Goal: Task Accomplishment & Management: Manage account settings

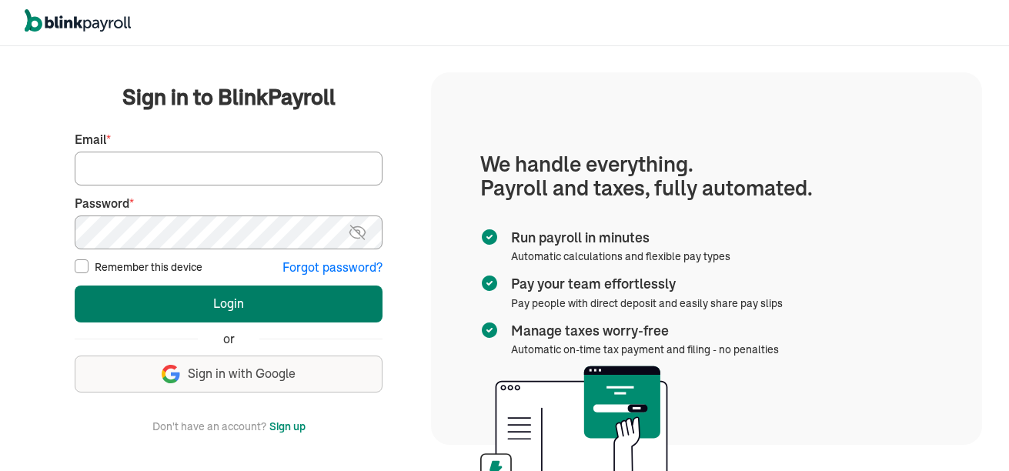
type input "kentar5050@yahoo.com"
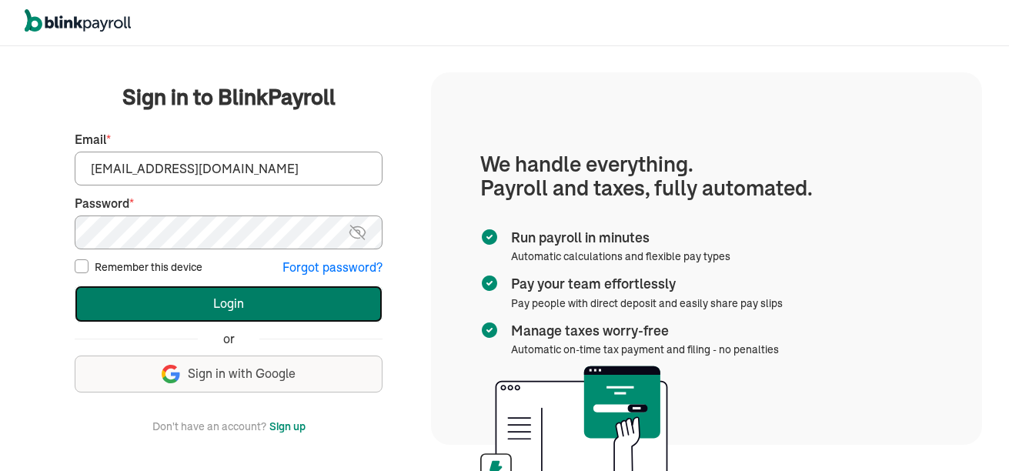
click at [207, 303] on button "Login" at bounding box center [229, 304] width 308 height 37
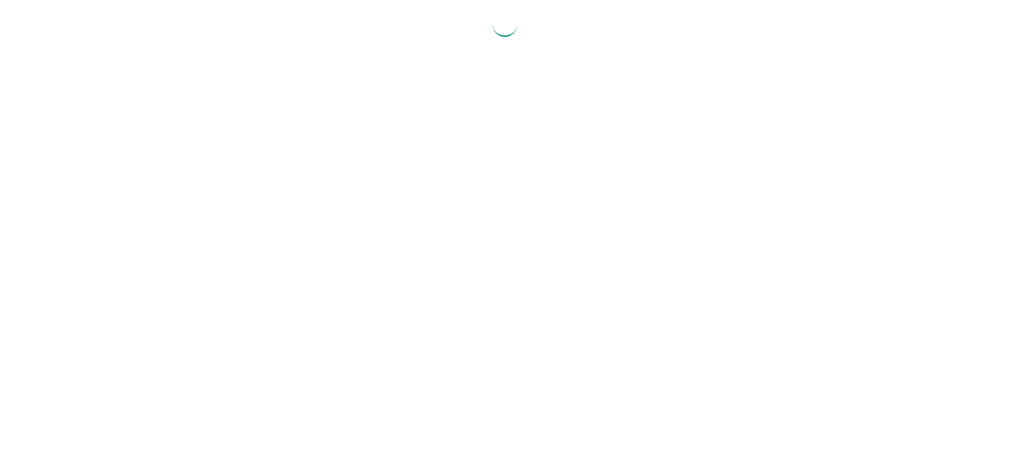
select select "2025"
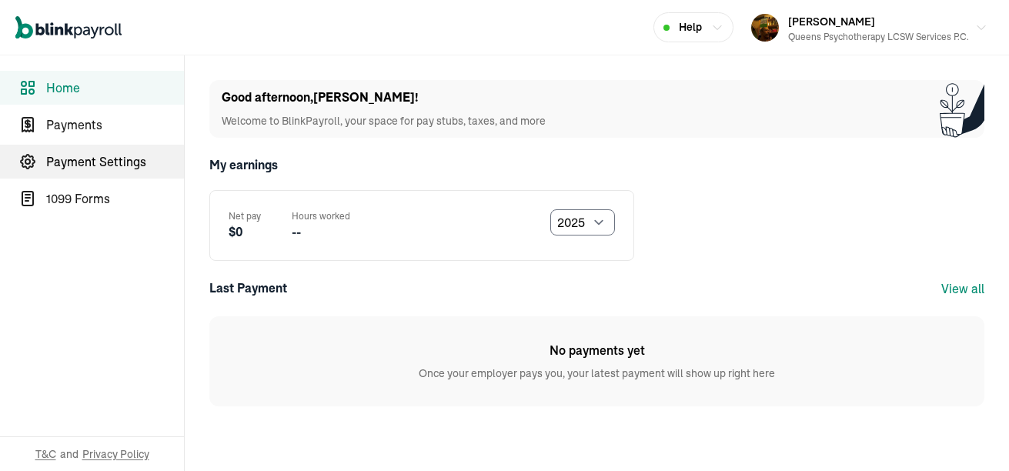
click at [105, 157] on span "Payment Settings" at bounding box center [115, 161] width 138 height 18
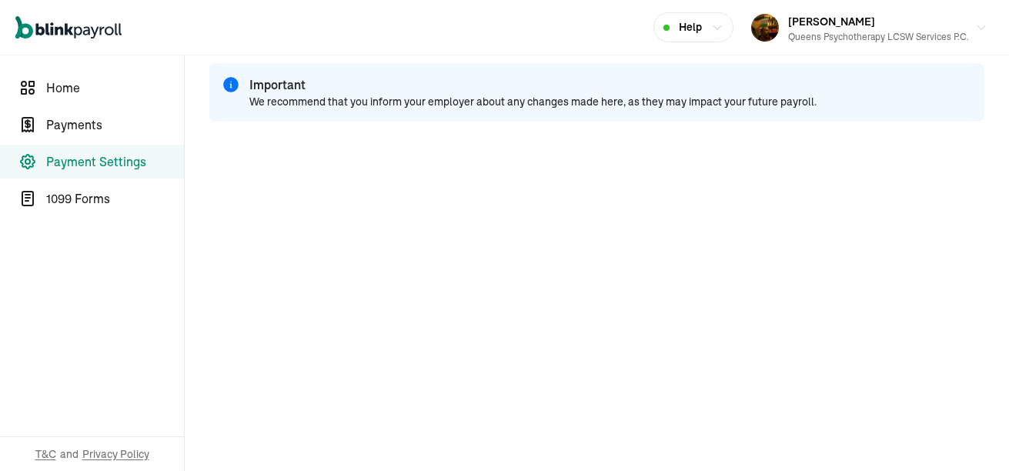
scroll to position [55, 0]
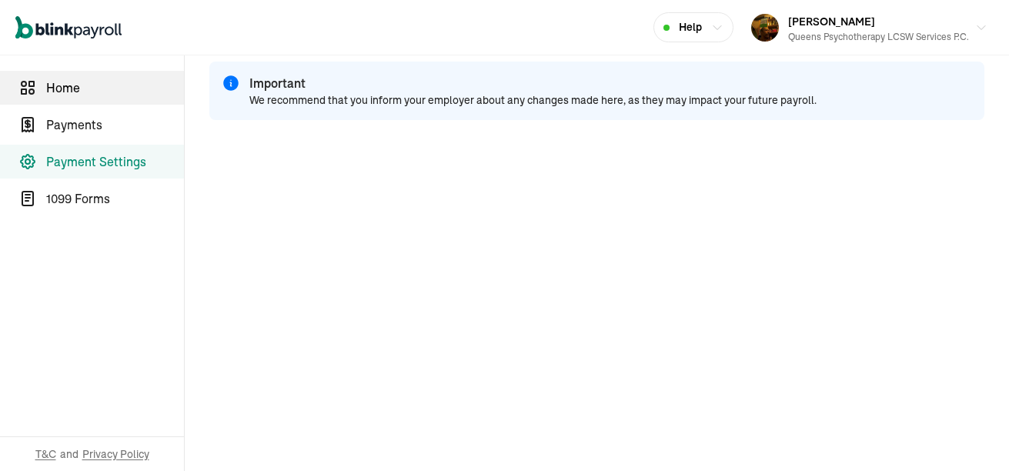
click at [29, 86] on icon "Team Member Portal Sidebar" at bounding box center [31, 84] width 5 height 5
select select "2025"
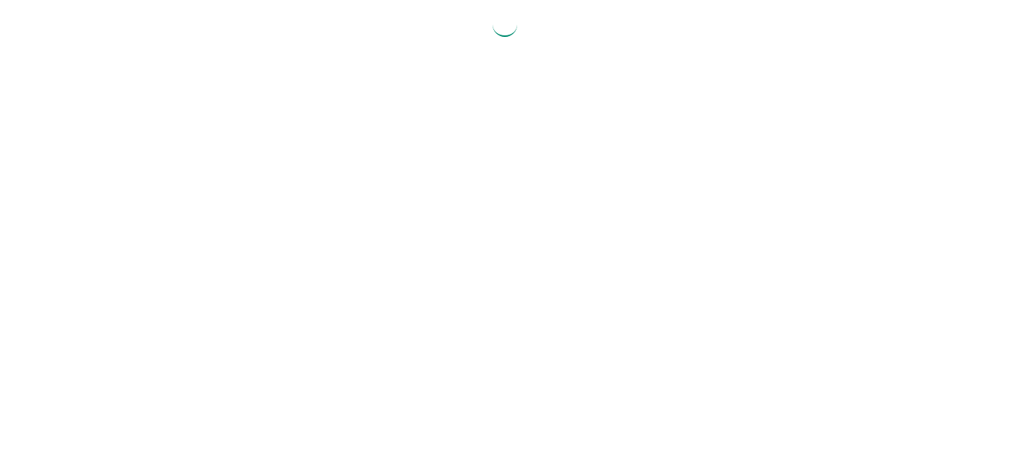
select select "2025"
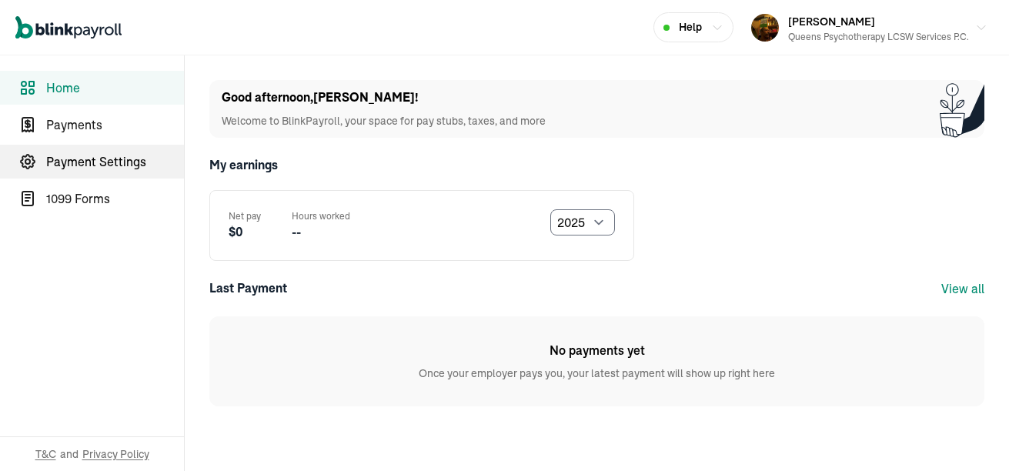
click at [105, 157] on span "Payment Settings" at bounding box center [115, 161] width 138 height 18
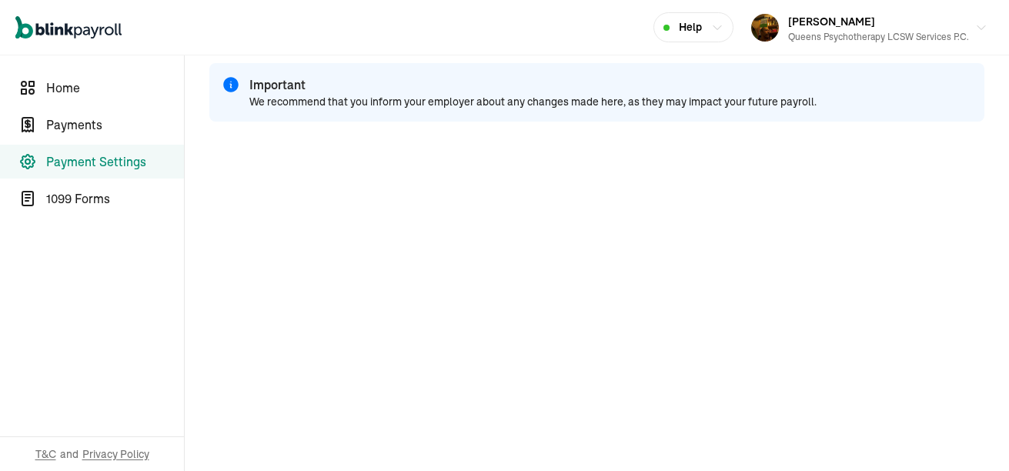
scroll to position [55, 0]
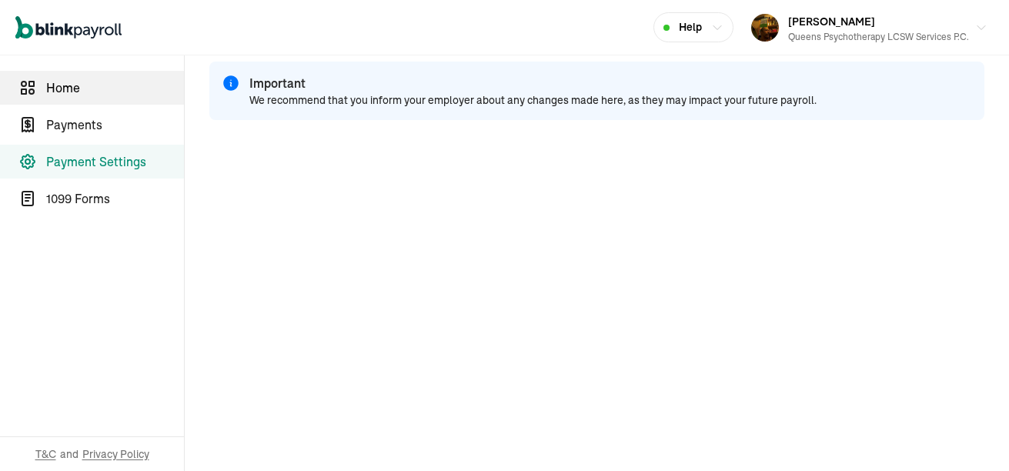
click at [29, 86] on icon "Team Member Portal Sidebar" at bounding box center [31, 84] width 5 height 5
select select "2025"
